Goal: Information Seeking & Learning: Learn about a topic

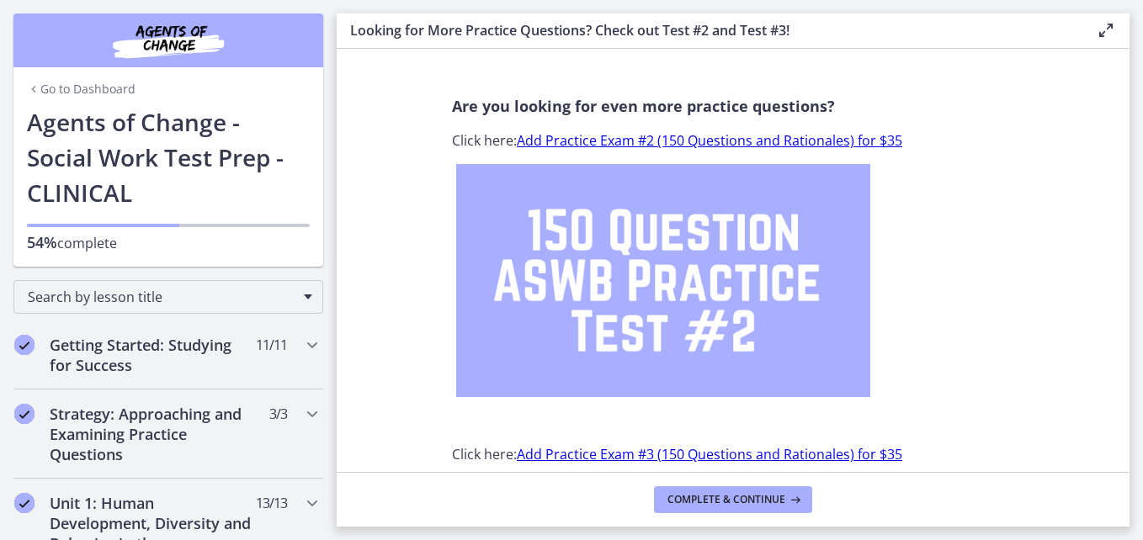
click at [670, 141] on link "Add Practice Exam #2 (150 Questions and Rationales) for $35" at bounding box center [709, 140] width 385 height 19
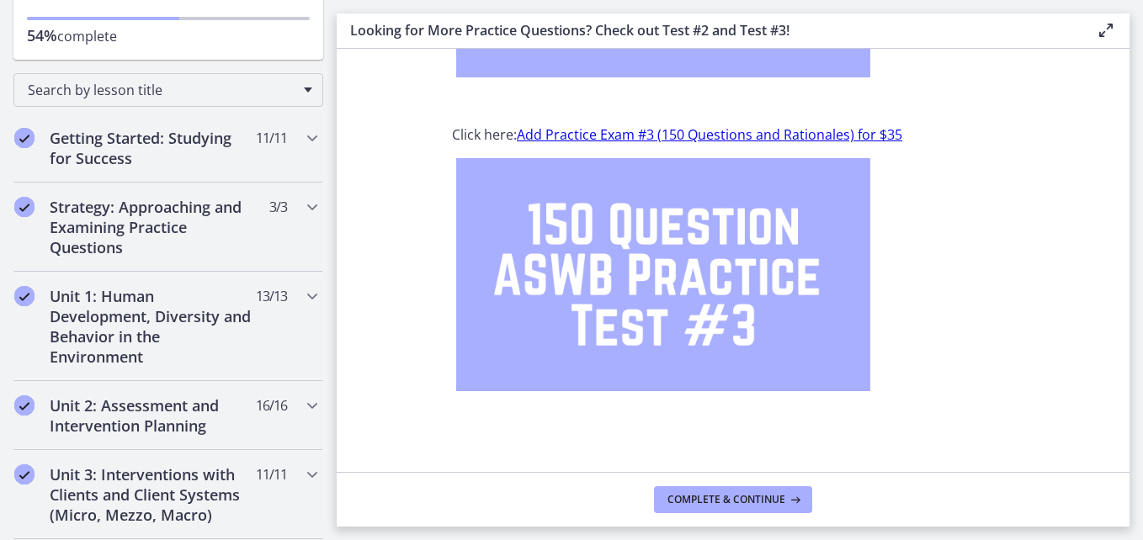
scroll to position [215, 0]
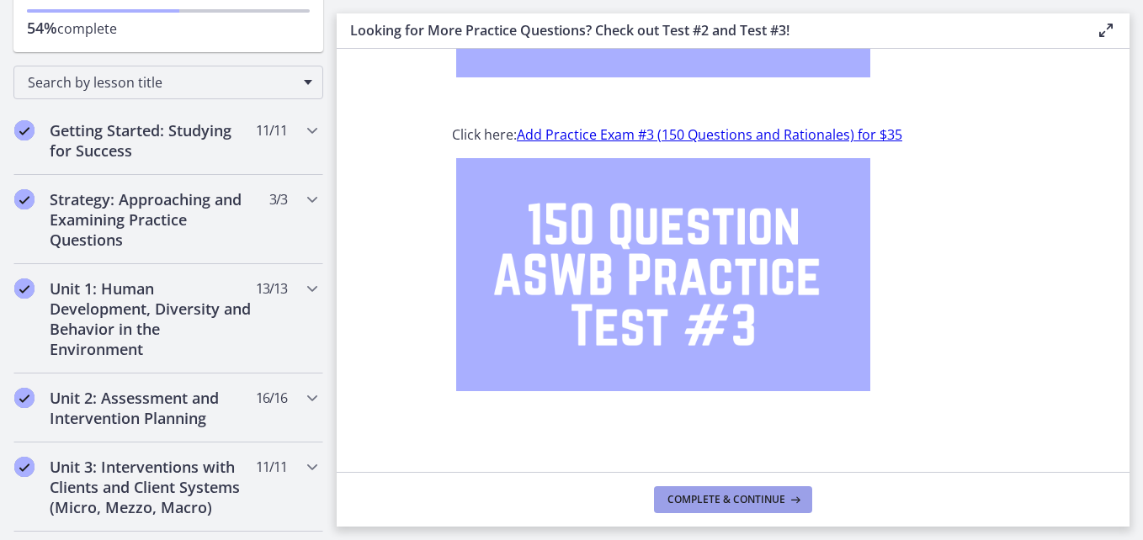
click at [697, 508] on button "Complete & continue" at bounding box center [733, 499] width 158 height 27
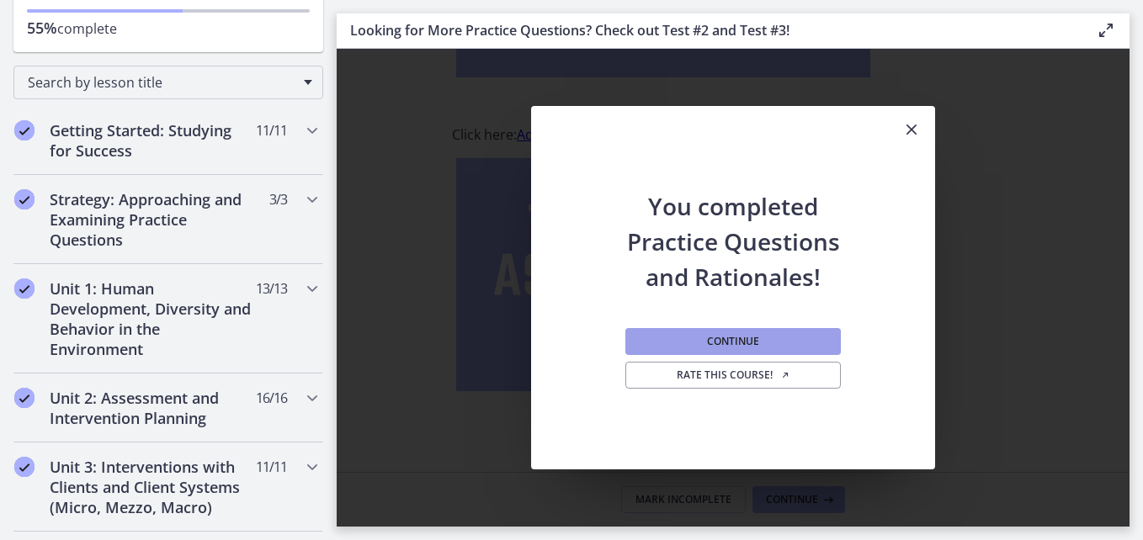
click at [750, 342] on span "Continue" at bounding box center [733, 341] width 52 height 13
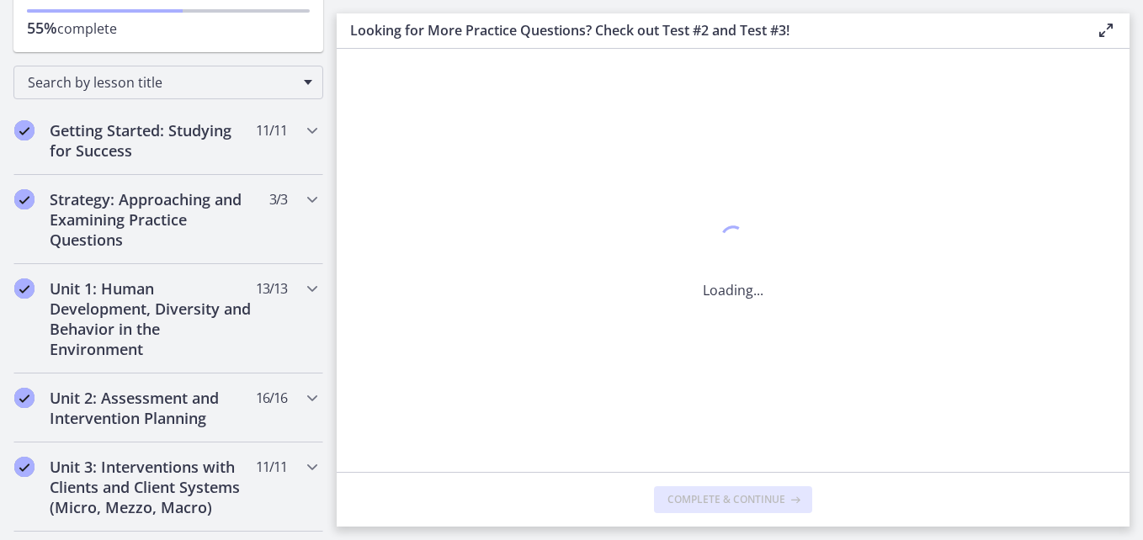
scroll to position [0, 0]
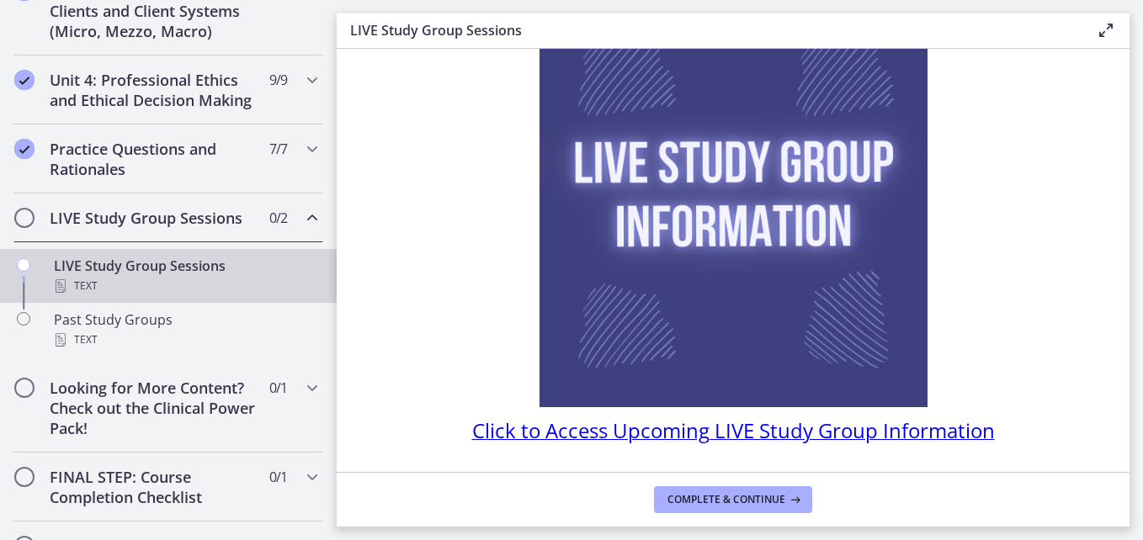
scroll to position [188, 0]
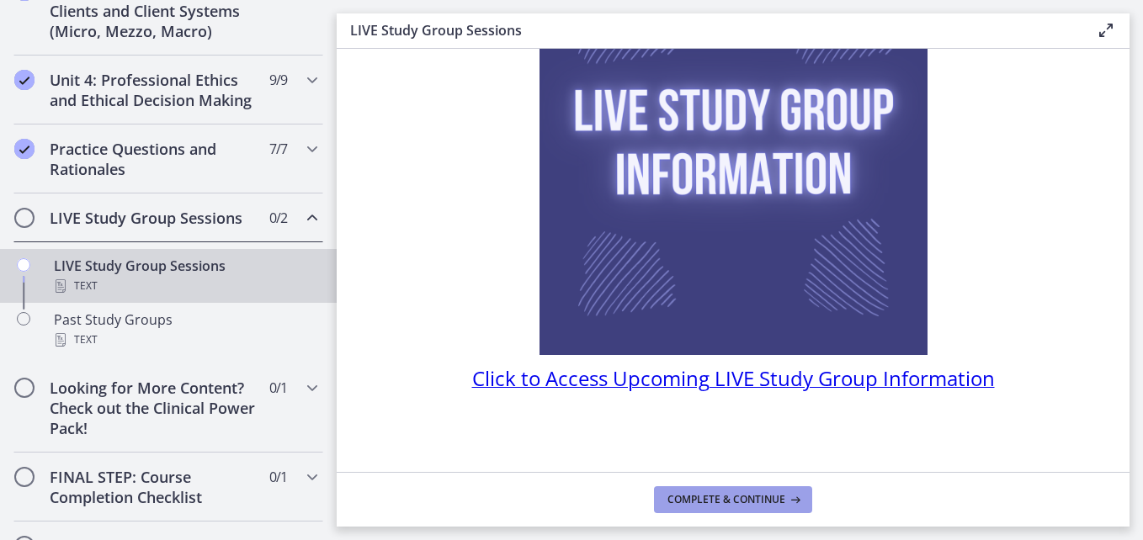
click at [747, 507] on button "Complete & continue" at bounding box center [733, 499] width 158 height 27
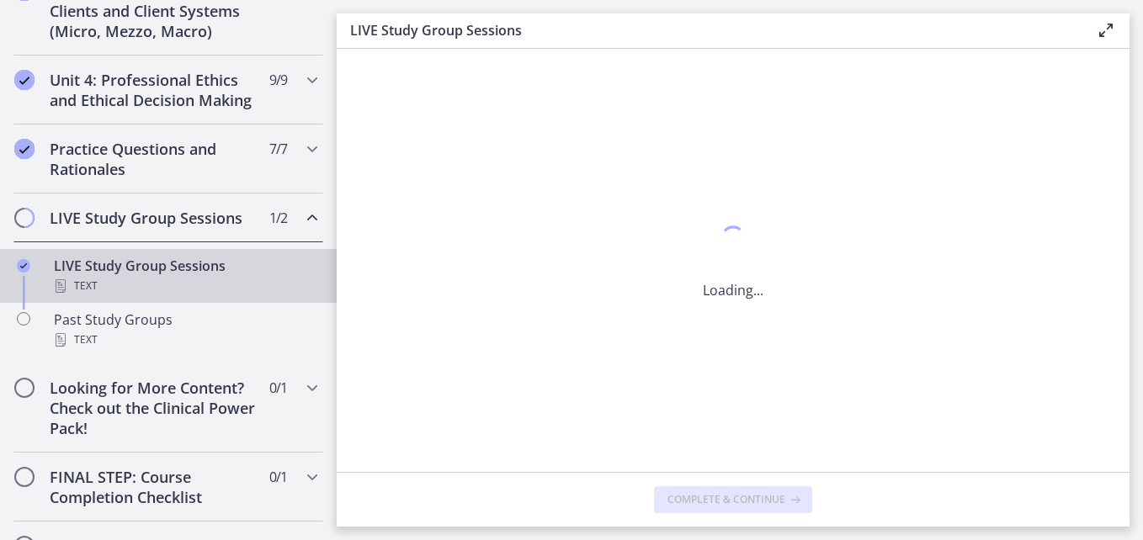
scroll to position [0, 0]
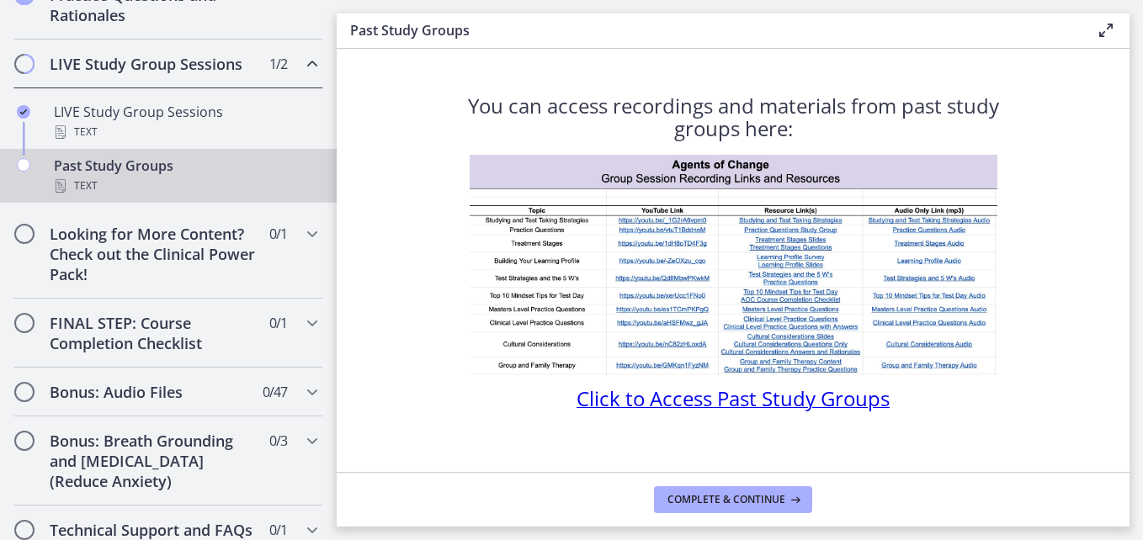
scroll to position [870, 0]
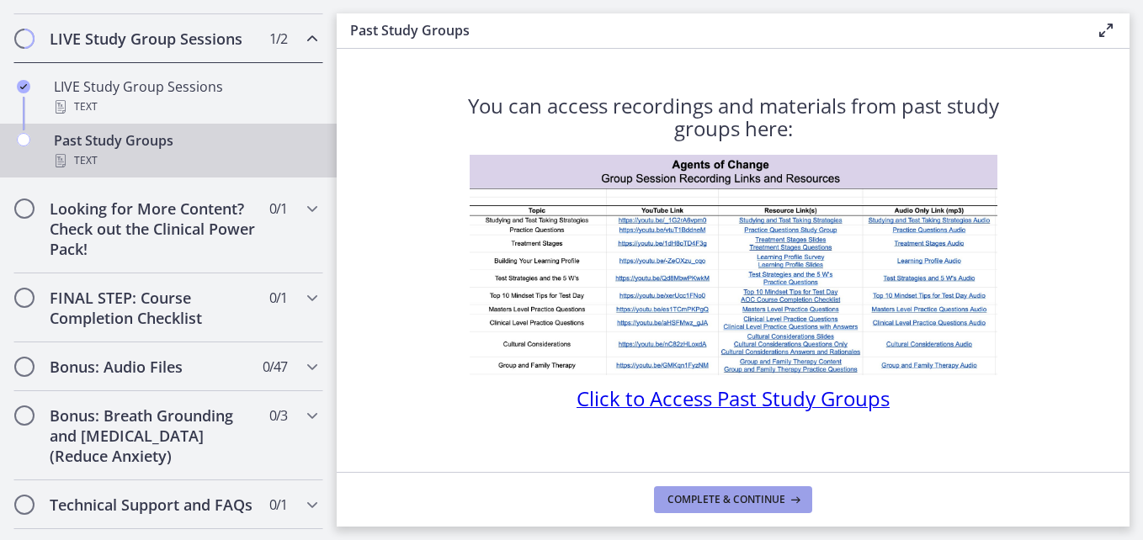
click at [691, 502] on span "Complete & continue" at bounding box center [726, 499] width 118 height 13
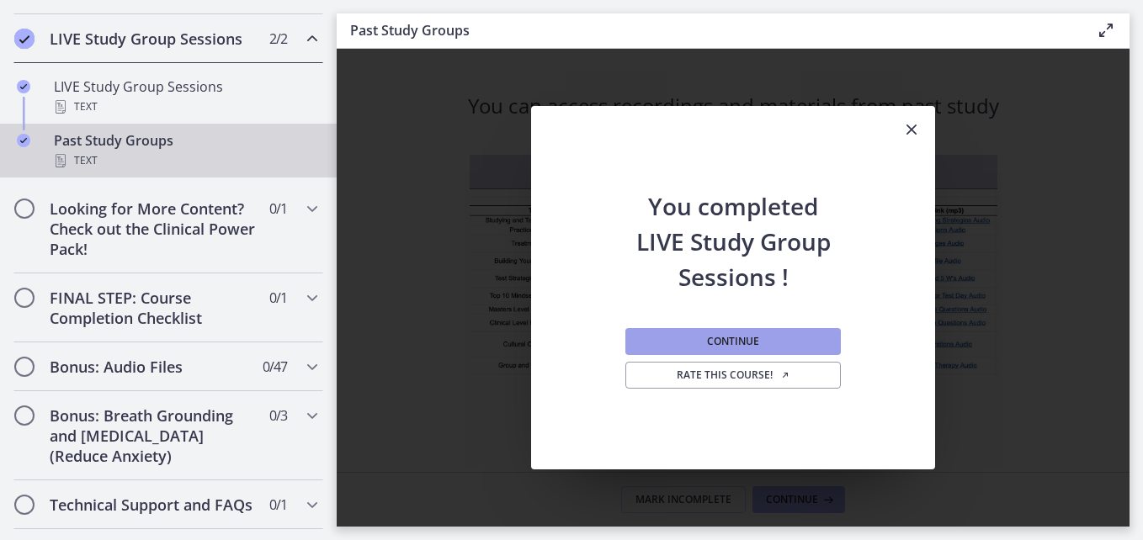
click at [760, 342] on button "Continue" at bounding box center [732, 341] width 215 height 27
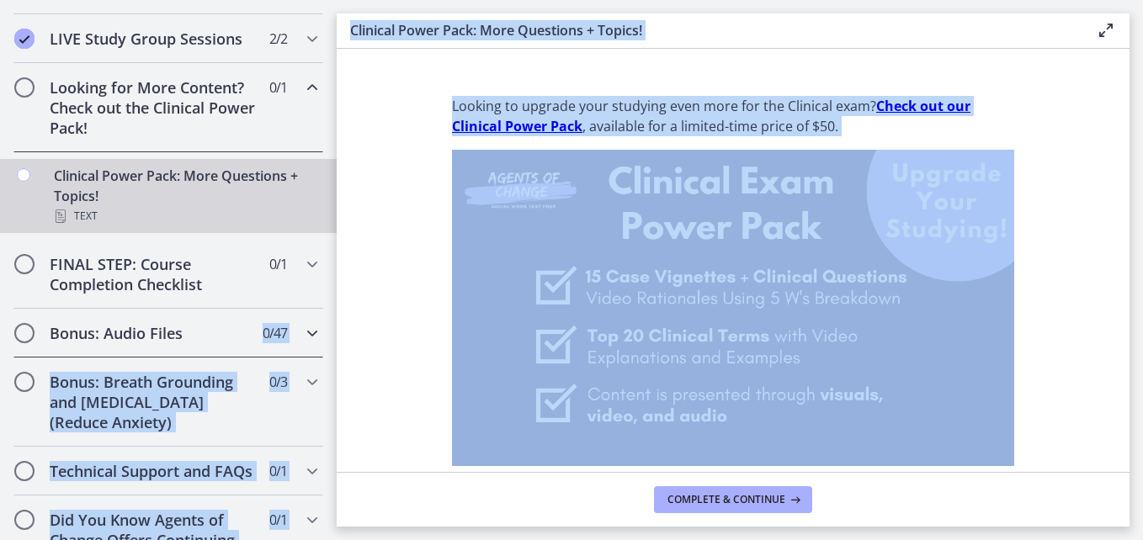
drag, startPoint x: 323, startPoint y: 337, endPoint x: 348, endPoint y: 201, distance: 137.8
click at [348, 201] on div "Go to Dashboard Go to Dashboard Agents of Change - Social Work Test Prep - CLIN…" at bounding box center [571, 270] width 1143 height 540
drag, startPoint x: 348, startPoint y: 201, endPoint x: 358, endPoint y: 313, distance: 112.4
click at [358, 313] on section "Looking to upgrade your studying even more for the Clinical exam? Check out our…" at bounding box center [733, 260] width 793 height 423
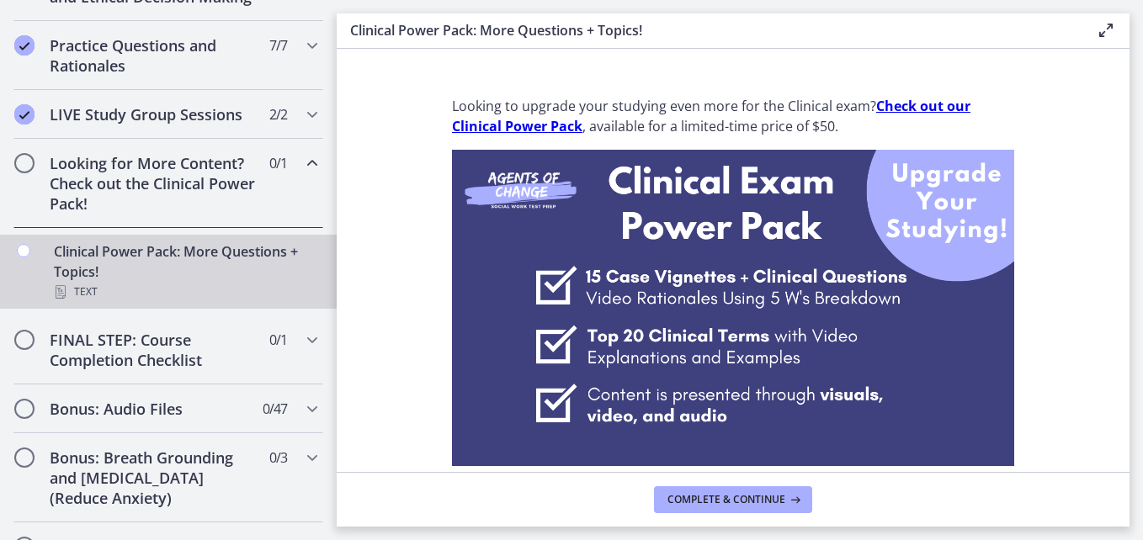
scroll to position [795, 0]
click at [695, 501] on span "Complete & continue" at bounding box center [726, 499] width 118 height 13
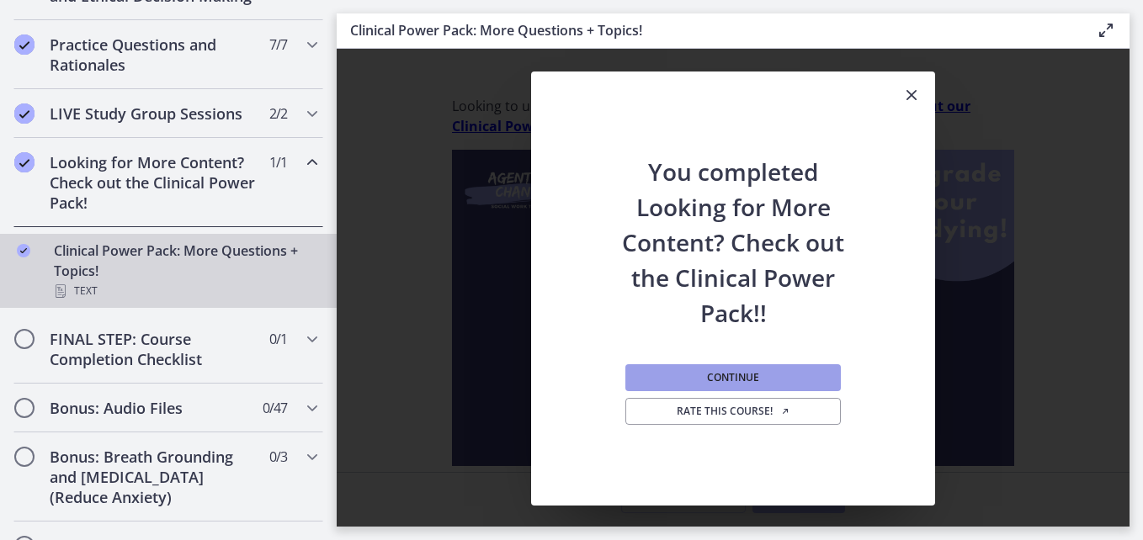
click at [752, 380] on span "Continue" at bounding box center [733, 377] width 52 height 13
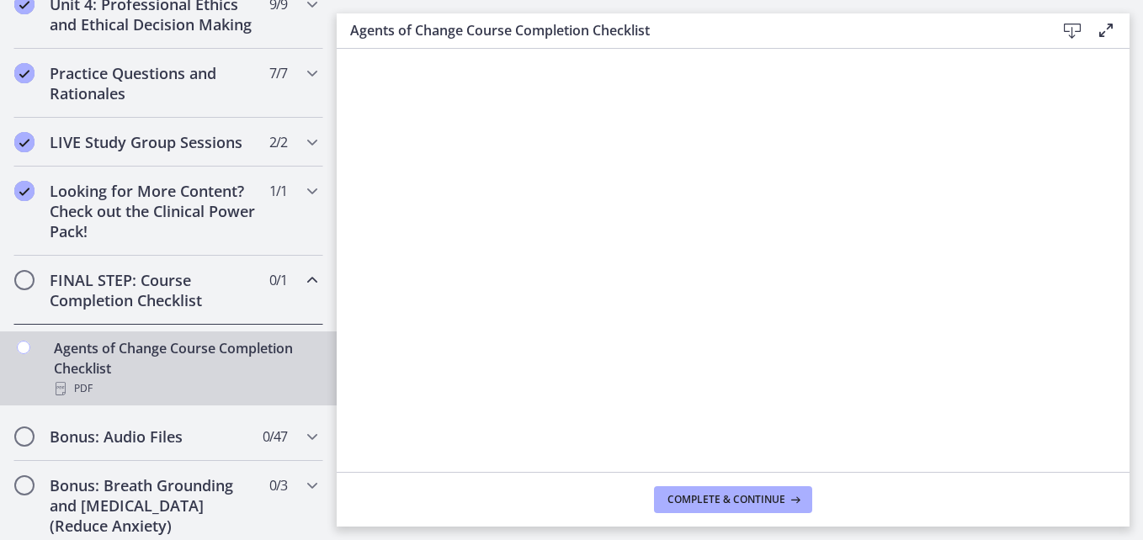
scroll to position [647, 0]
